Goal: Task Accomplishment & Management: Manage account settings

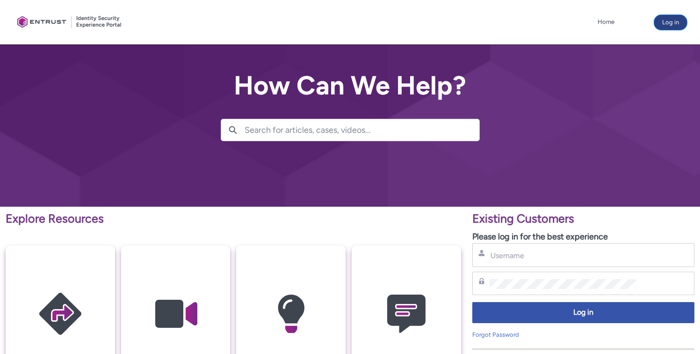
click at [679, 26] on button "Log in" at bounding box center [670, 22] width 33 height 15
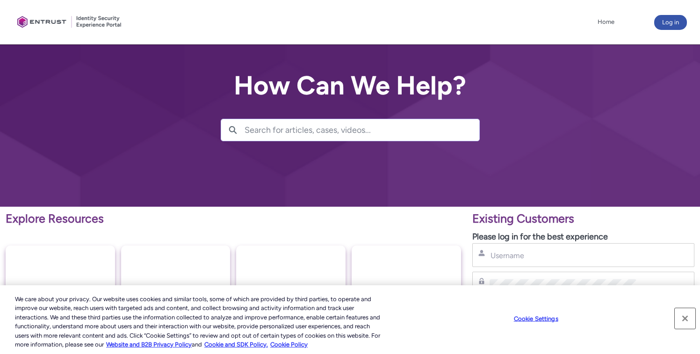
click at [682, 319] on button "Close" at bounding box center [685, 318] width 21 height 21
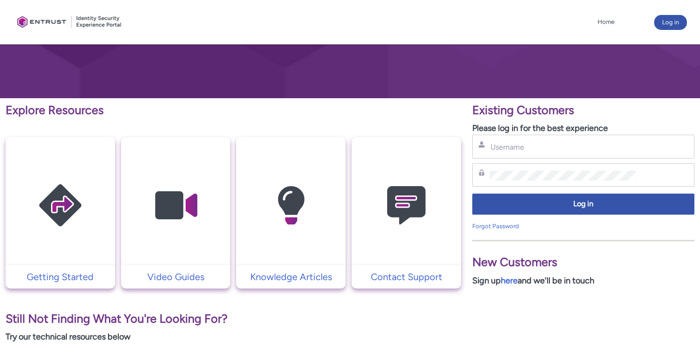
scroll to position [94, 0]
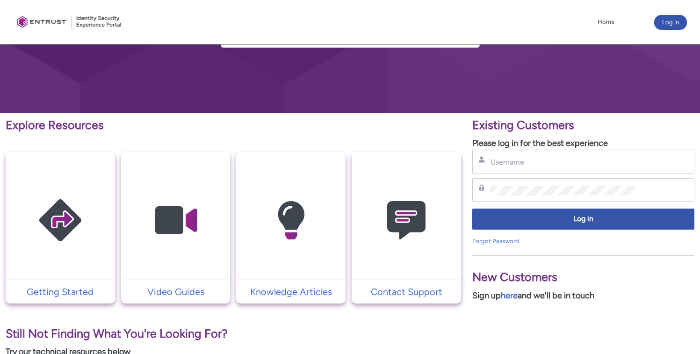
click at [47, 22] on div at bounding box center [70, 22] width 112 height 35
